Goal: Information Seeking & Learning: Learn about a topic

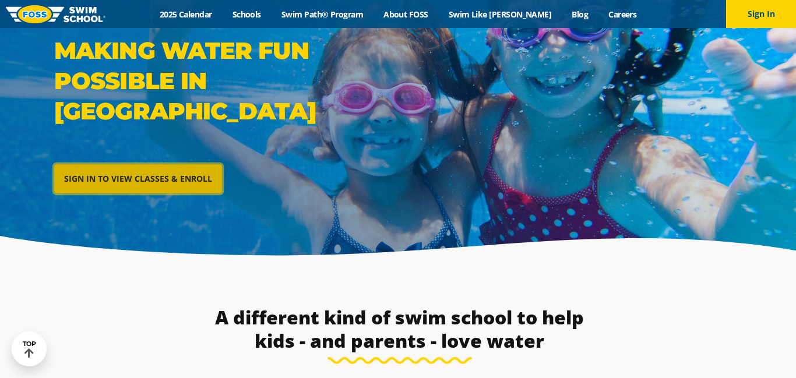
click at [132, 165] on link "SIGN IN TO VIEW CLASSES & ENROLL" at bounding box center [138, 178] width 168 height 29
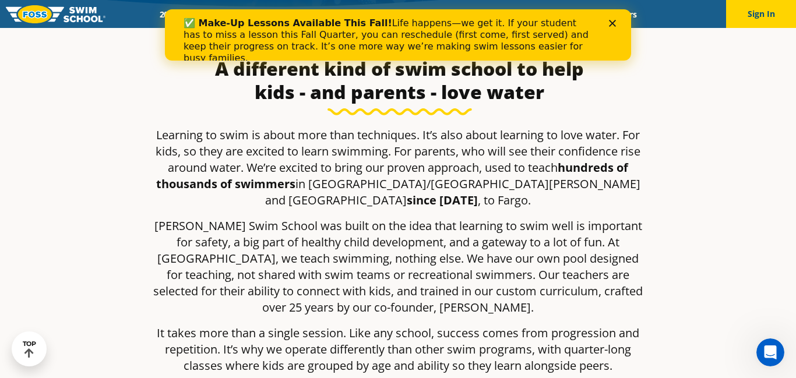
click at [616, 23] on div "Close" at bounding box center [615, 23] width 12 height 7
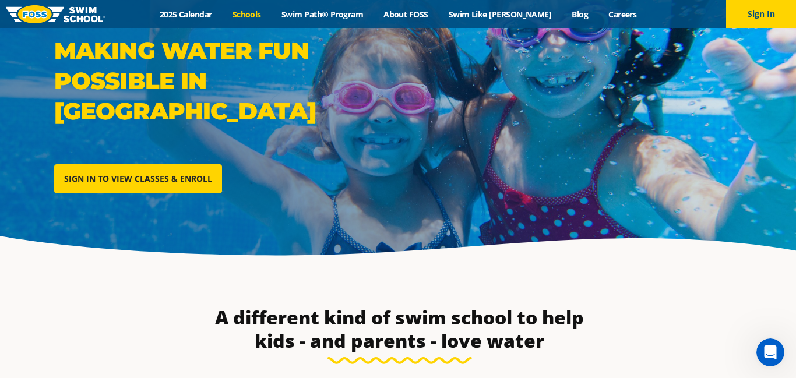
click at [271, 10] on link "Schools" at bounding box center [246, 14] width 49 height 11
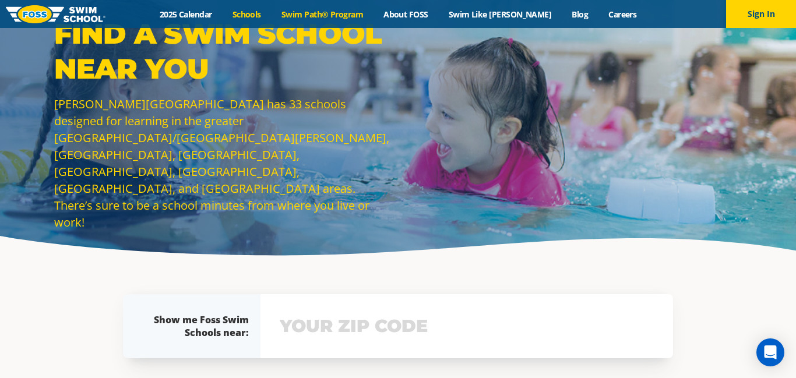
click at [361, 15] on link "Swim Path® Program" at bounding box center [322, 14] width 102 height 11
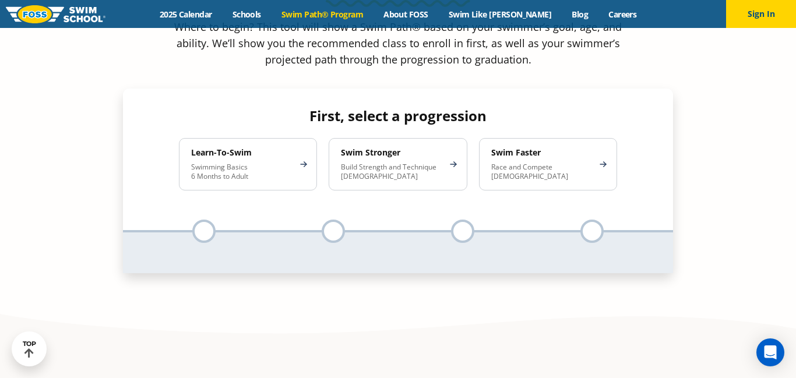
scroll to position [1099, 0]
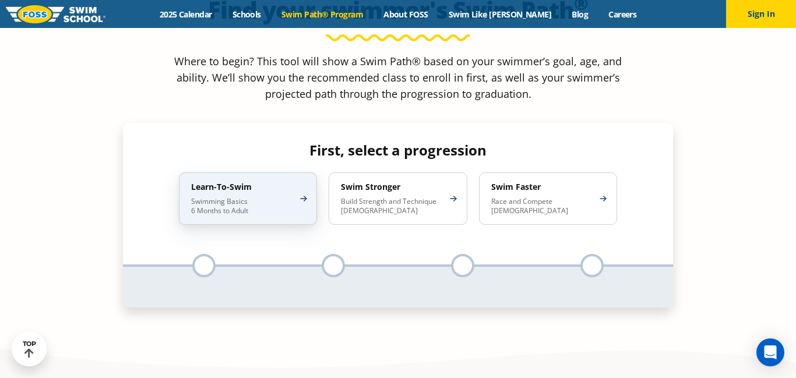
click at [242, 197] on p "Swimming Basics 6 Months to Adult" at bounding box center [242, 206] width 102 height 19
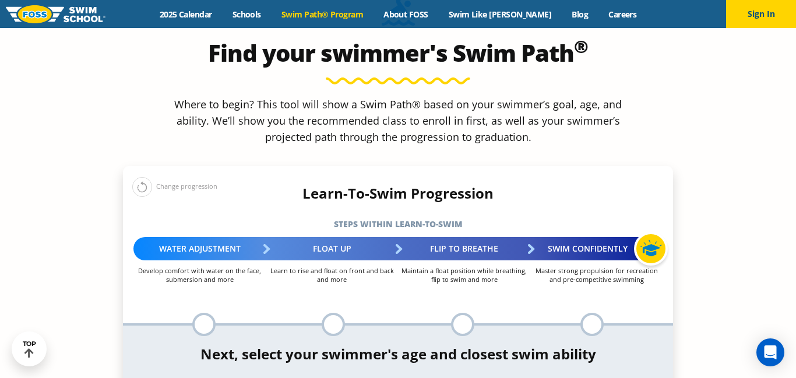
scroll to position [1053, 0]
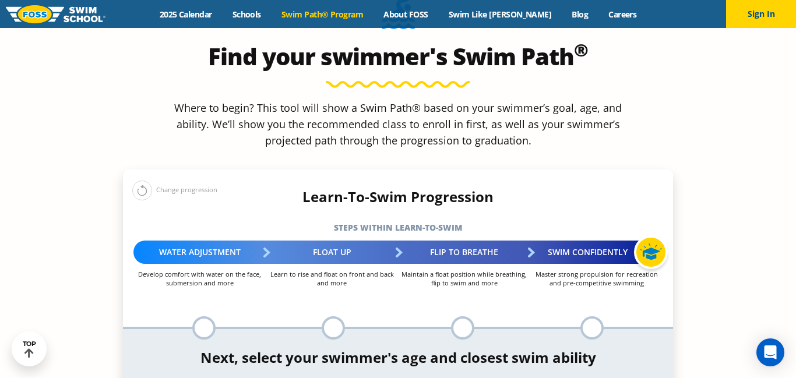
select select "6-years"
select select "6-years-when-in-the-water-reliant-on-a-life-jacket-or-floatation-device"
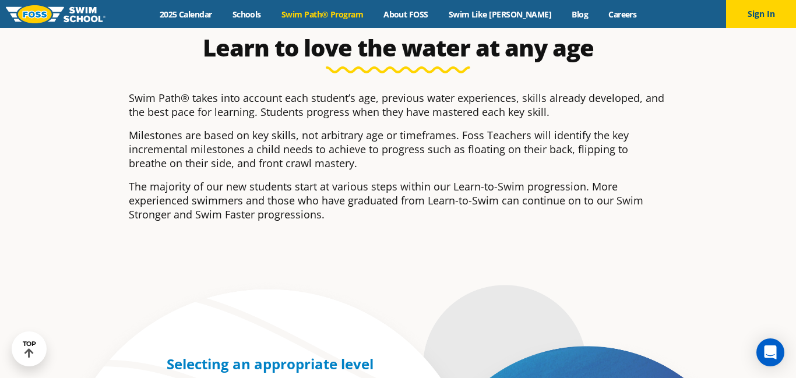
scroll to position [266, 0]
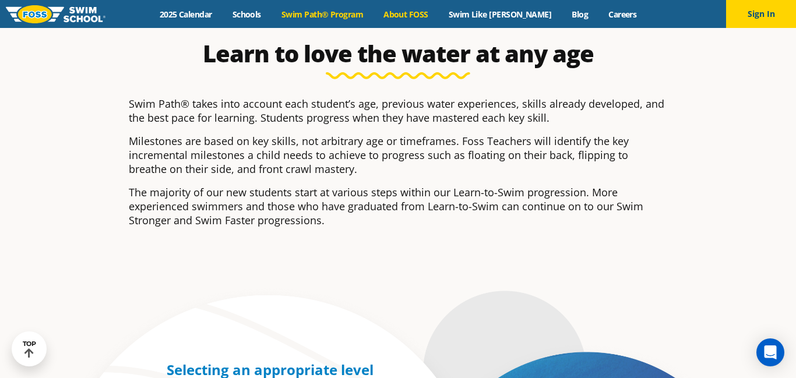
click at [438, 13] on link "About FOSS" at bounding box center [405, 14] width 65 height 11
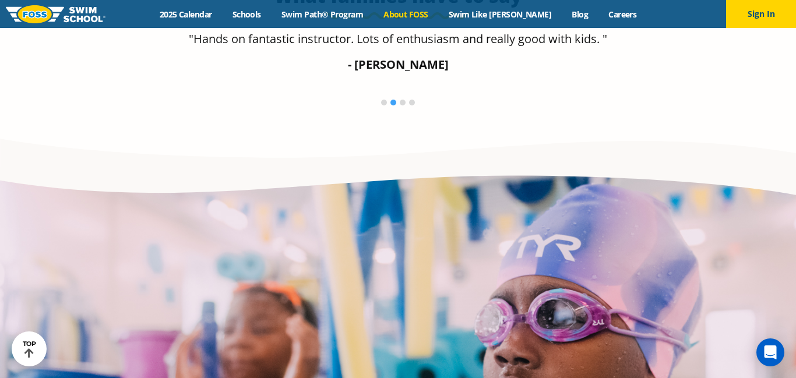
scroll to position [2008, 0]
